Goal: Information Seeking & Learning: Find specific page/section

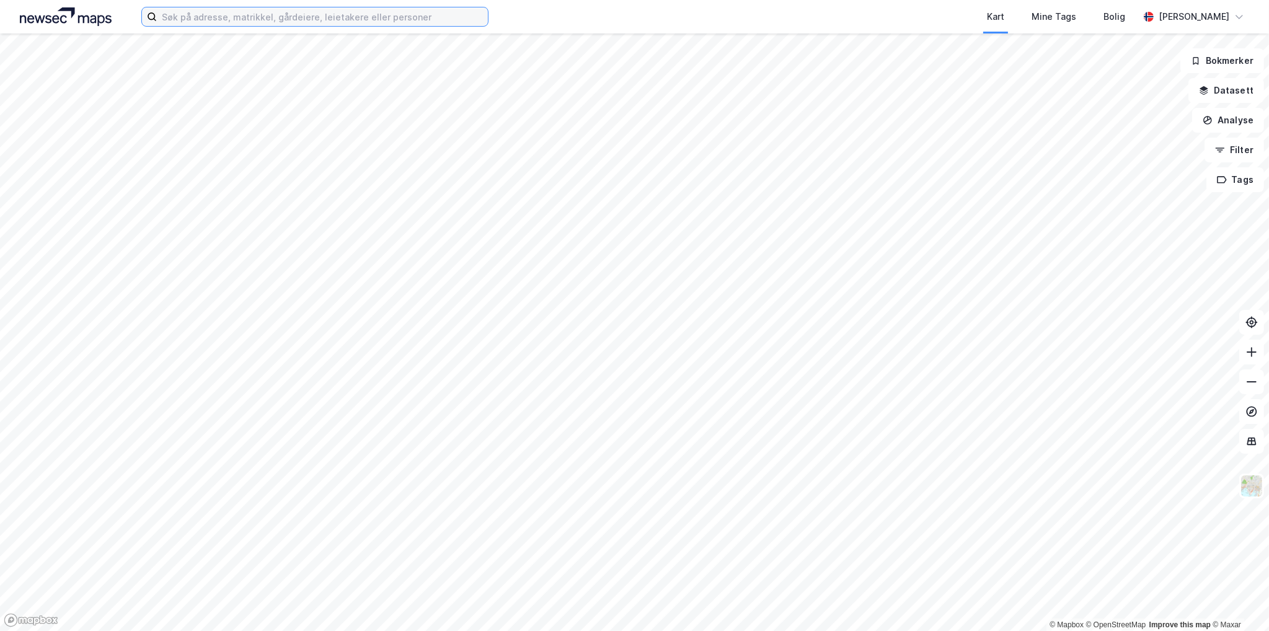
click at [332, 13] on input at bounding box center [322, 16] width 331 height 19
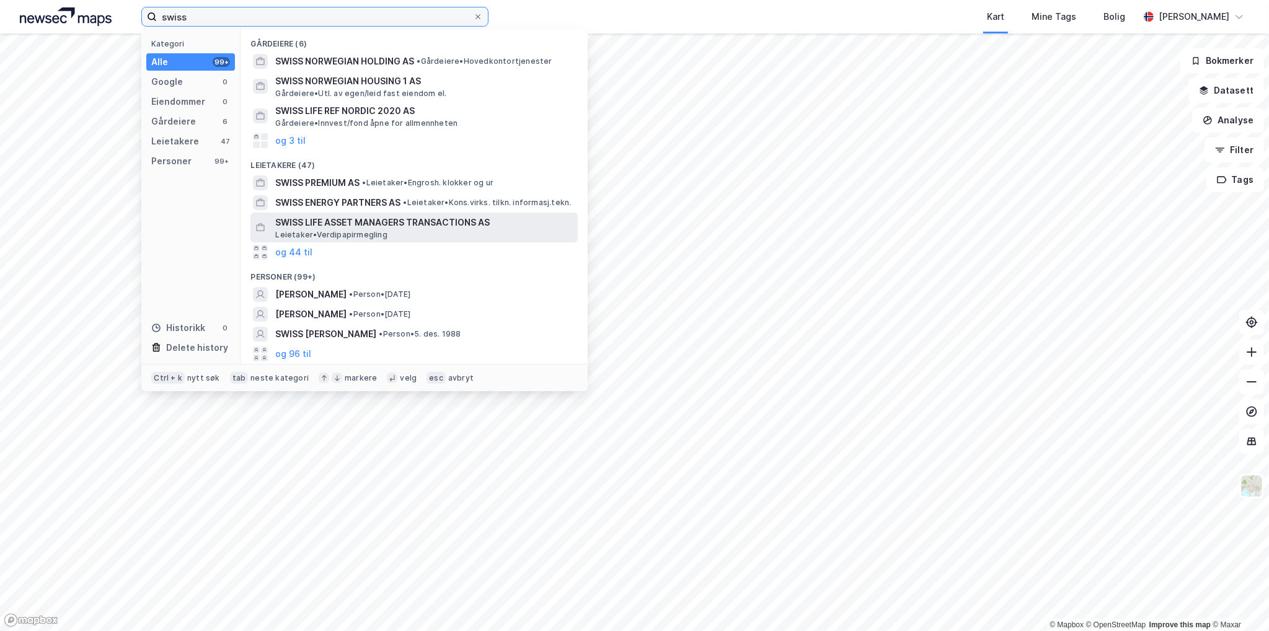
type input "swiss"
click at [436, 226] on span "SWISS LIFE ASSET MANAGERS TRANSACTIONS AS" at bounding box center [424, 222] width 298 height 15
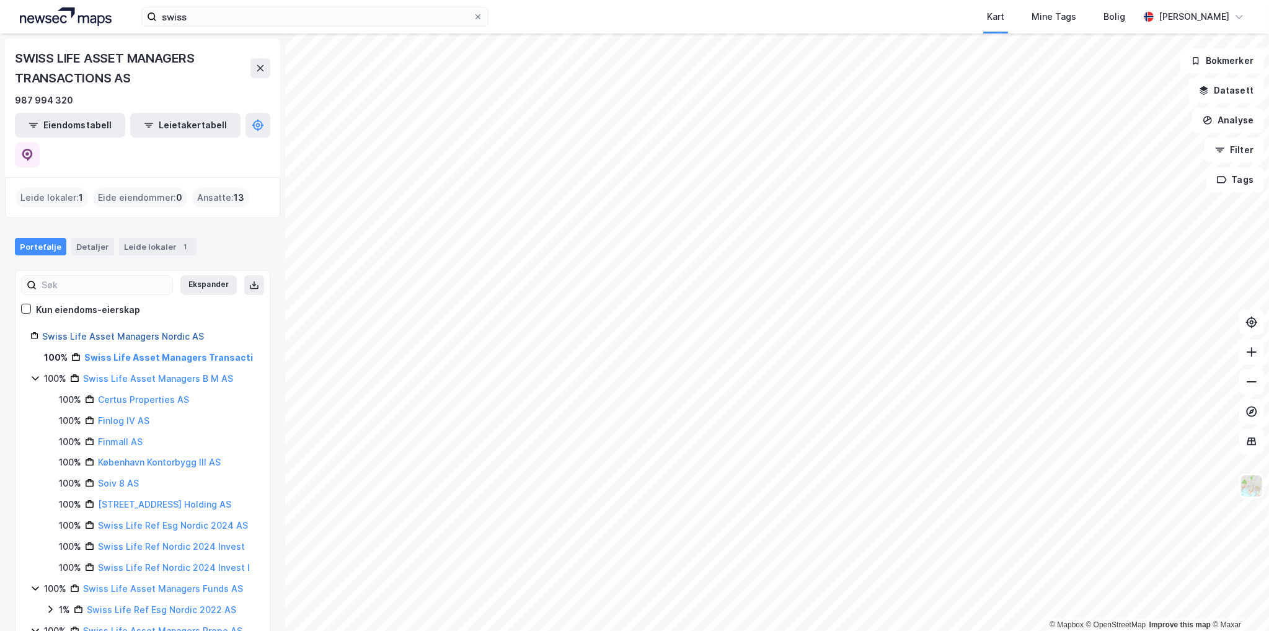
click at [142, 331] on link "Swiss Life Asset Managers Nordic AS" at bounding box center [123, 336] width 162 height 11
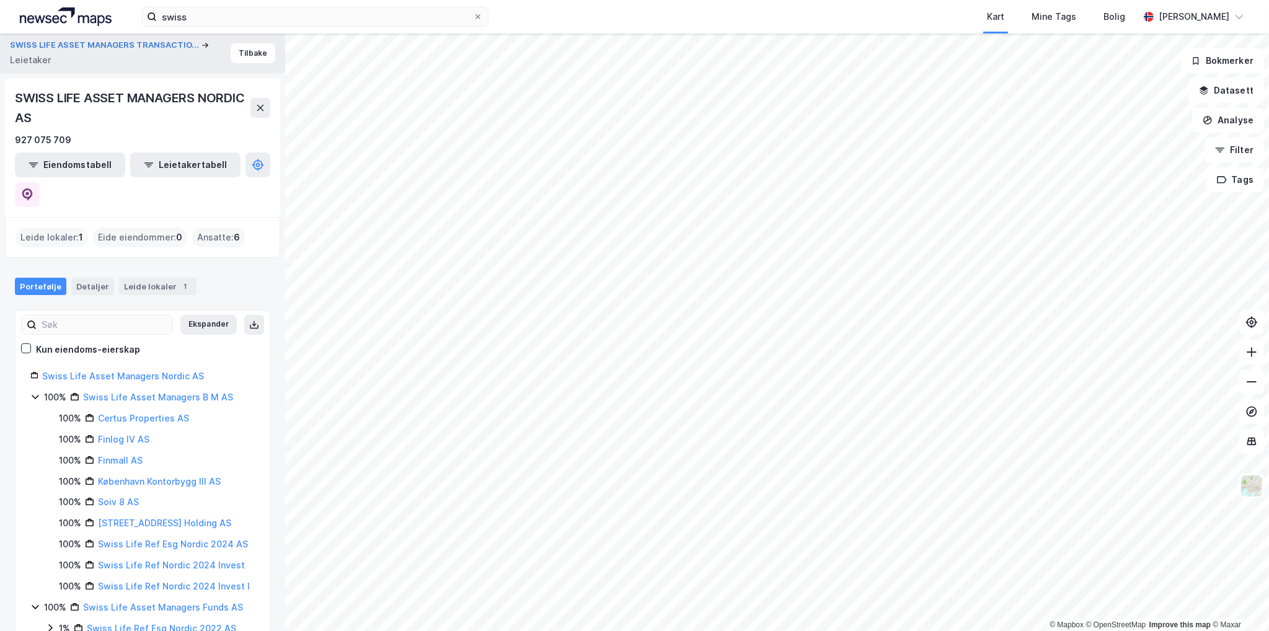
click at [146, 227] on div "Eide eiendommer : 0" at bounding box center [140, 237] width 94 height 20
click at [86, 161] on button "Eiendomstabell" at bounding box center [70, 164] width 110 height 25
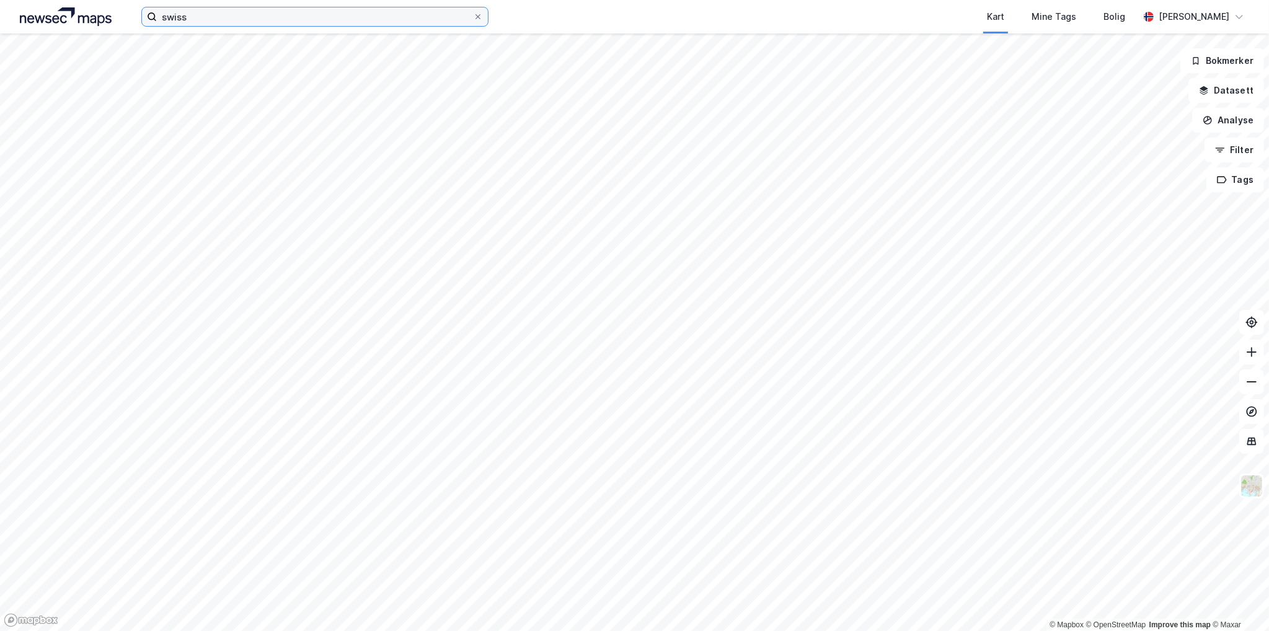
click at [218, 19] on input "swiss" at bounding box center [315, 16] width 316 height 19
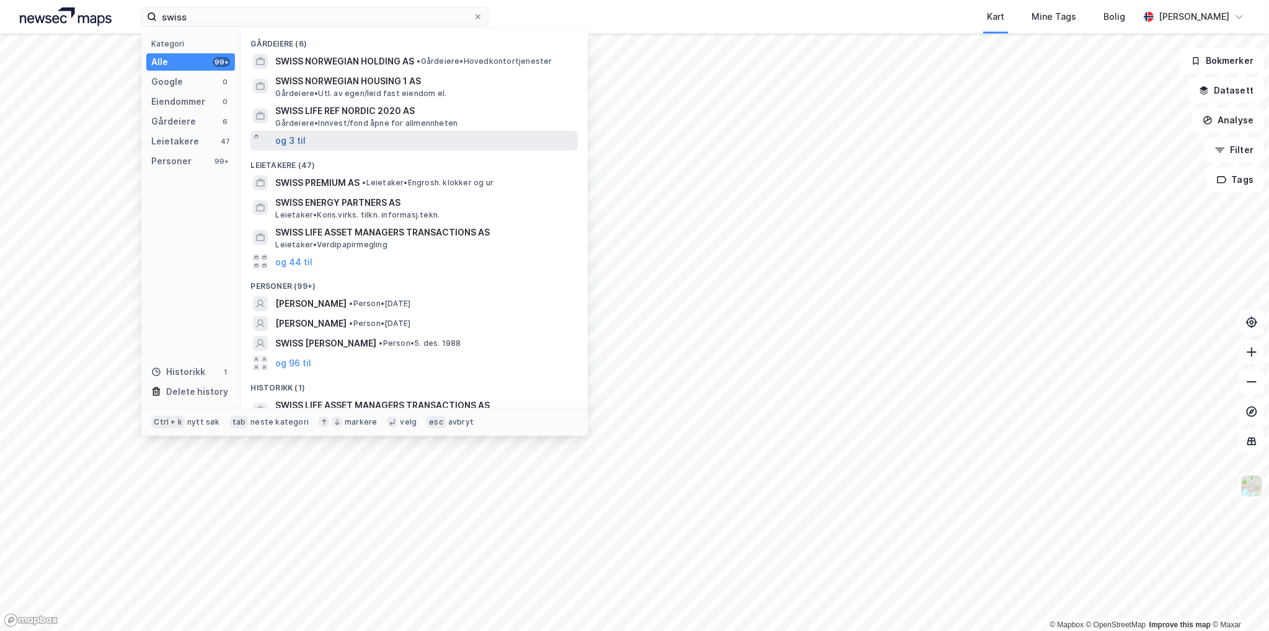
click at [286, 140] on button "og 3 til" at bounding box center [290, 140] width 30 height 15
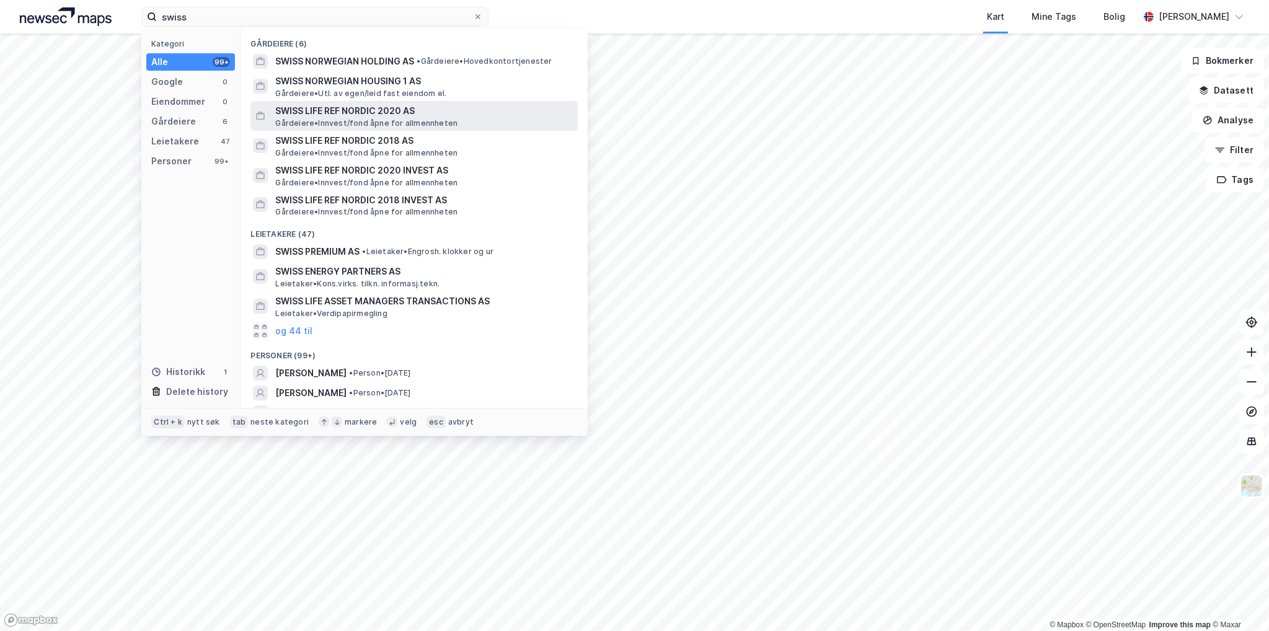
click at [338, 115] on span "SWISS LIFE REF NORDIC 2020 AS" at bounding box center [424, 111] width 298 height 15
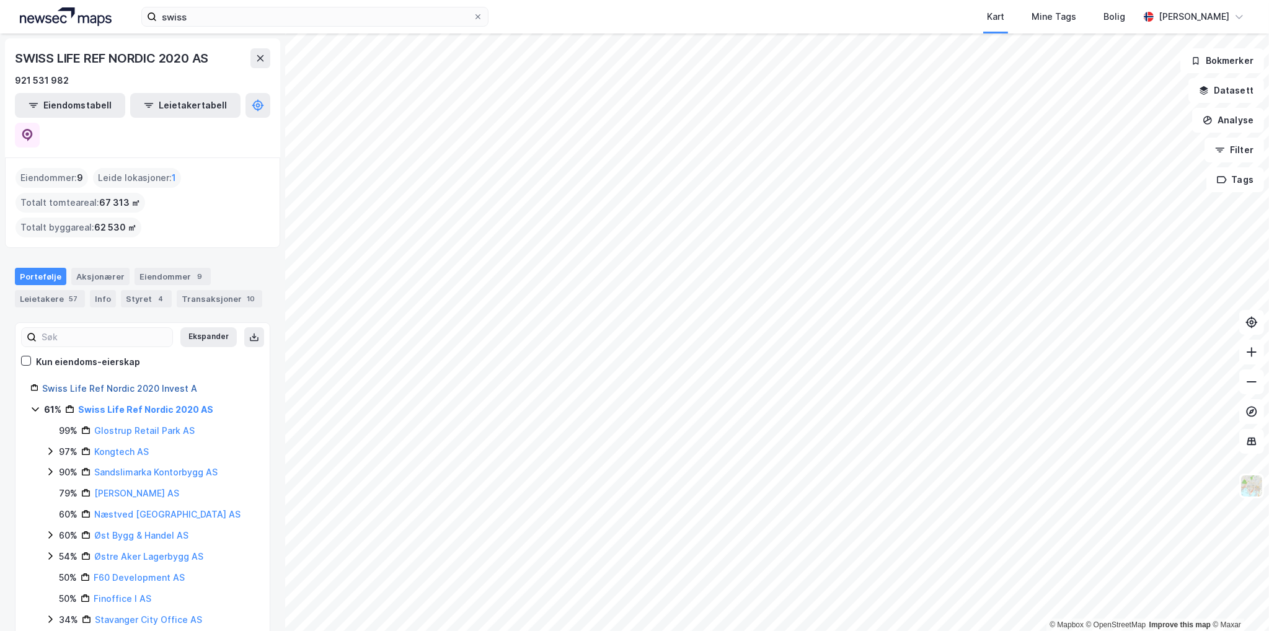
click at [151, 383] on link "Swiss Life Ref Nordic 2020 Invest A" at bounding box center [119, 388] width 155 height 11
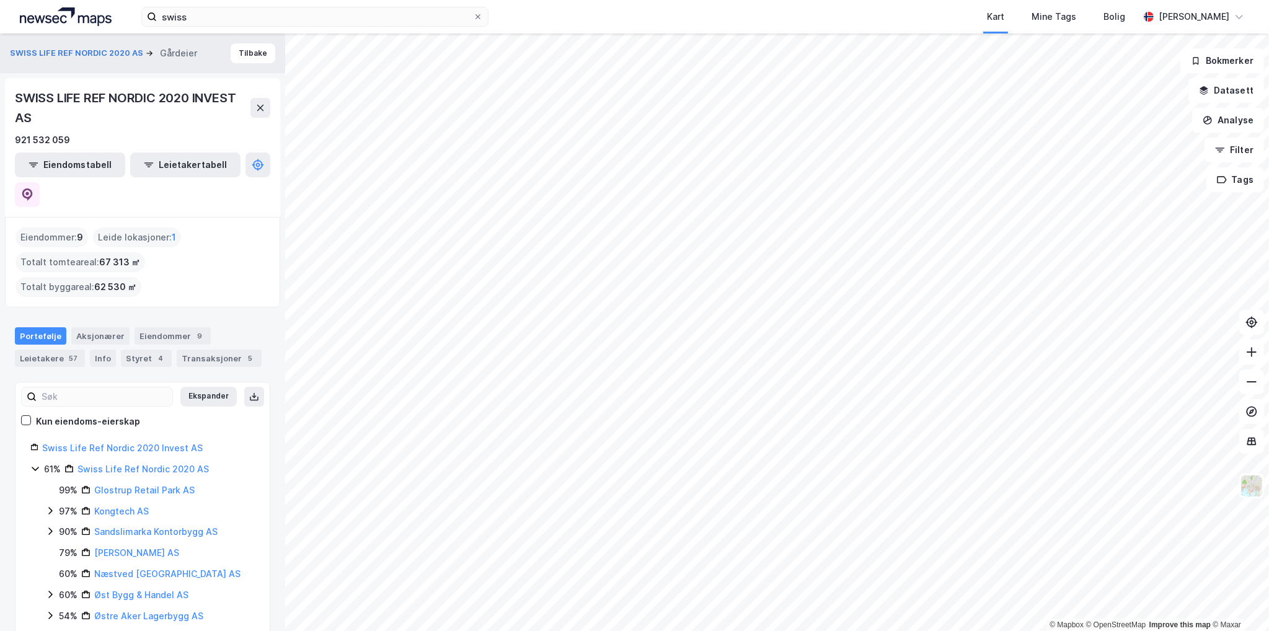
click at [63, 227] on div "Eiendommer : 9" at bounding box center [51, 237] width 73 height 20
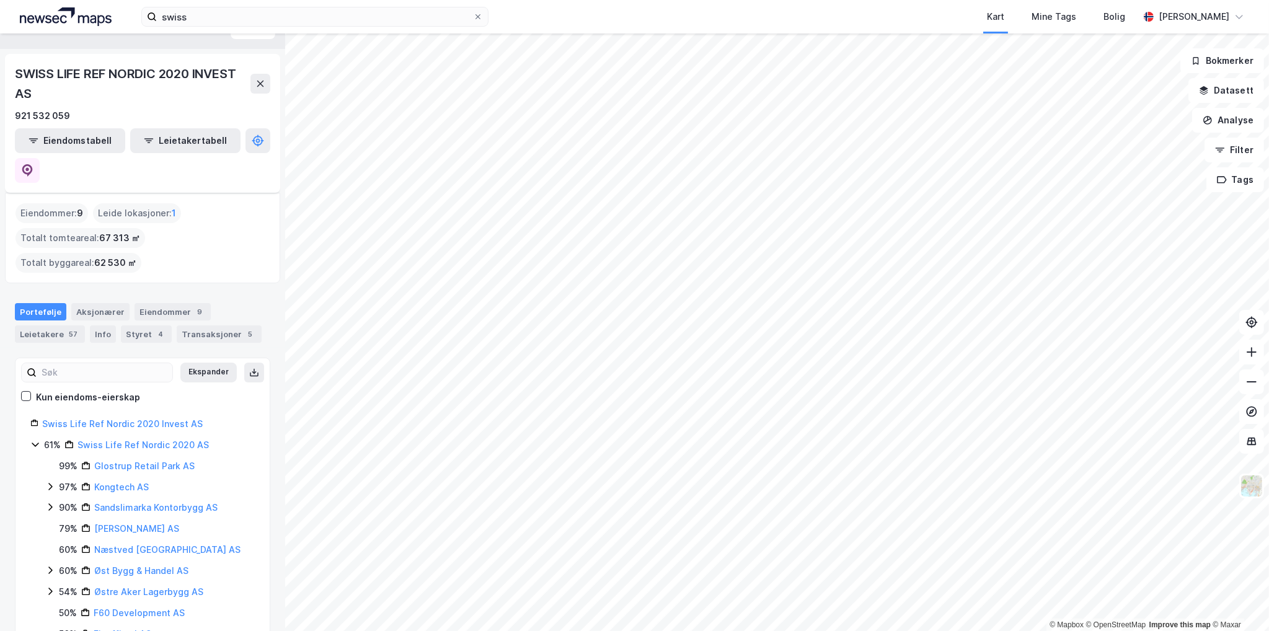
scroll to position [52, 0]
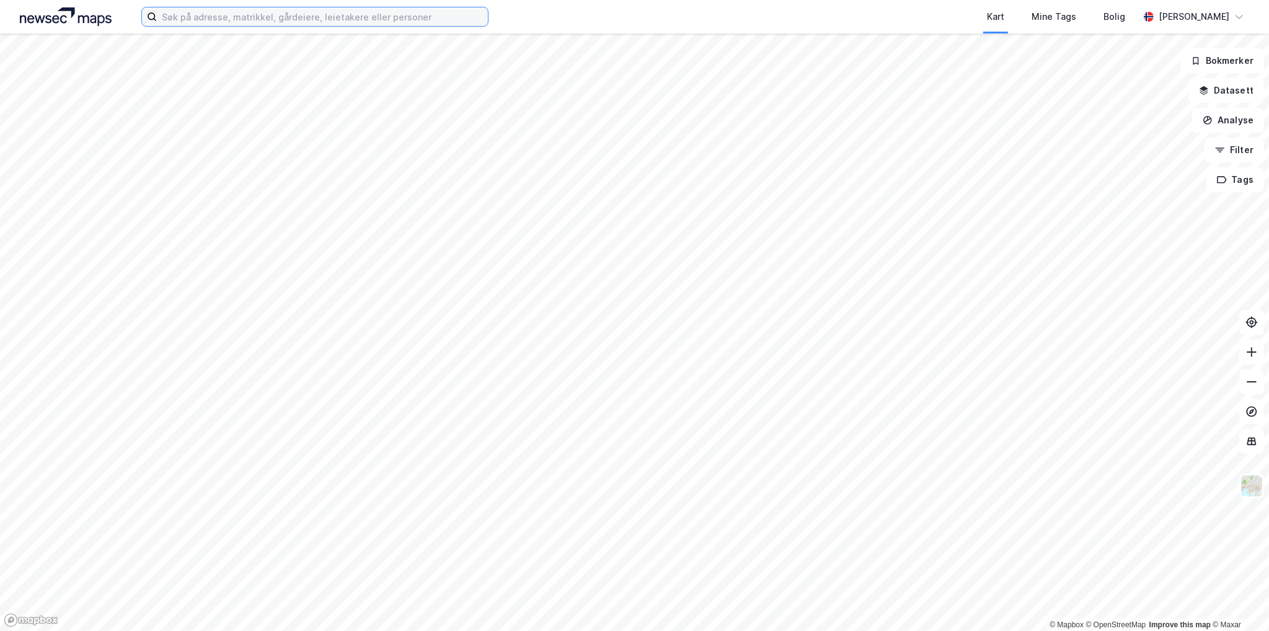
click at [277, 14] on input at bounding box center [322, 16] width 331 height 19
paste input "[STREET_ADDRESS]"
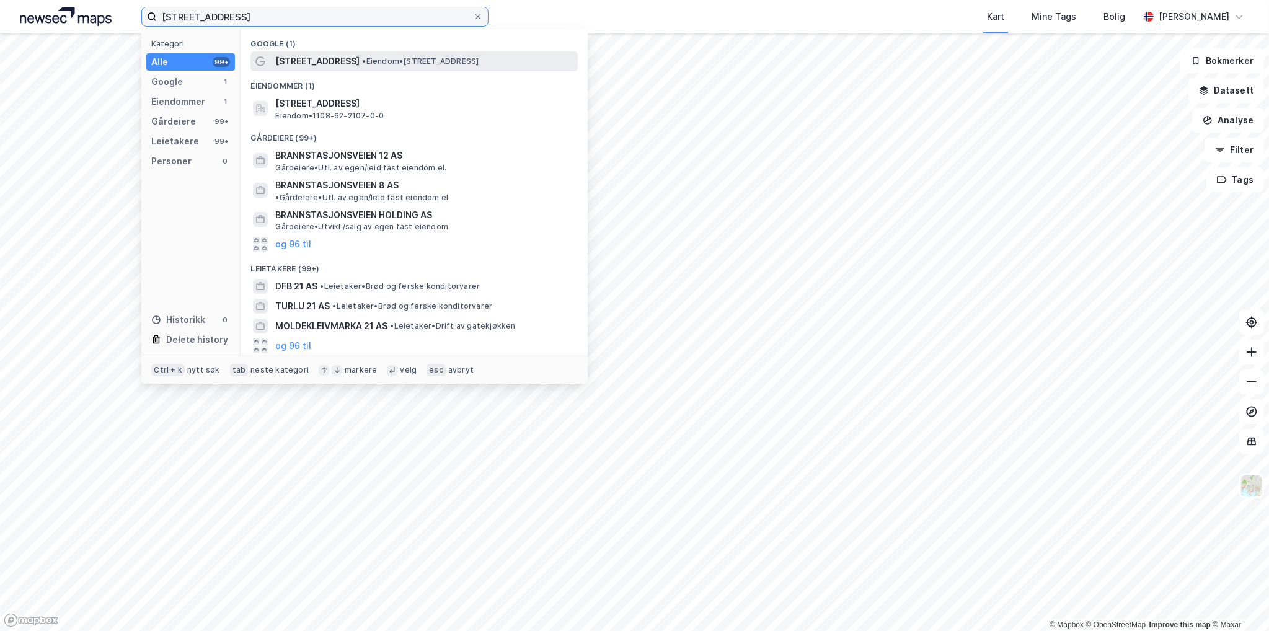
type input "[STREET_ADDRESS]"
click at [369, 61] on div "[STREET_ADDRESS] • Eiendom • [STREET_ADDRESS]" at bounding box center [425, 61] width 300 height 15
